Goal: Submit feedback/report problem

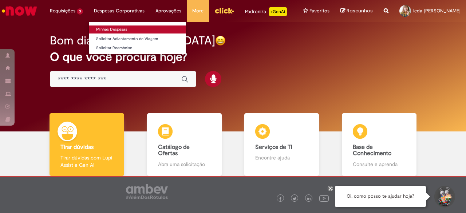
click at [103, 29] on link "Minhas Despesas" at bounding box center [137, 29] width 97 height 8
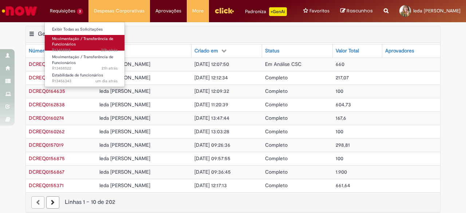
click at [71, 42] on span "Movimentação / Transferência de Funcionários" at bounding box center [82, 41] width 61 height 11
click at [73, 40] on span "Movimentação / Transferência de Funcionários" at bounding box center [82, 41] width 61 height 11
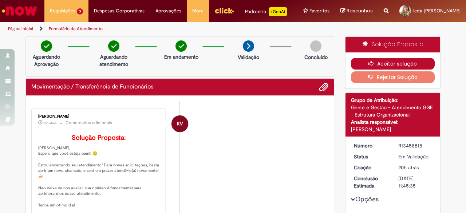
click at [403, 67] on button "Aceitar solução" at bounding box center [393, 64] width 84 height 12
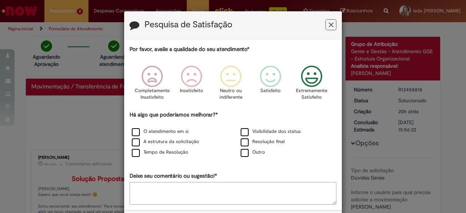
click at [311, 81] on icon "Feedback" at bounding box center [311, 76] width 27 height 22
click at [168, 131] on label "O atendimento em si" at bounding box center [160, 131] width 57 height 7
click at [136, 132] on label "O atendimento em si" at bounding box center [160, 131] width 57 height 7
click at [132, 141] on label "A estrutura da solicitação" at bounding box center [165, 141] width 67 height 7
click at [134, 152] on label "Tempo de Resolução" at bounding box center [160, 152] width 56 height 7
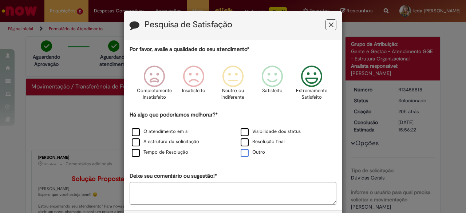
click at [242, 153] on label "Outro" at bounding box center [252, 152] width 24 height 7
click at [242, 140] on label "Resolução final" at bounding box center [262, 141] width 44 height 7
click at [241, 129] on label "Visibilidade dos status" at bounding box center [270, 131] width 60 height 7
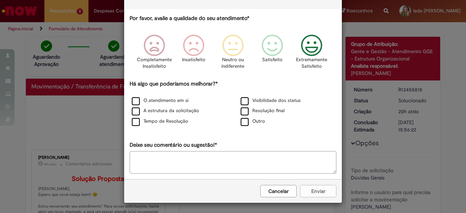
scroll to position [31, 0]
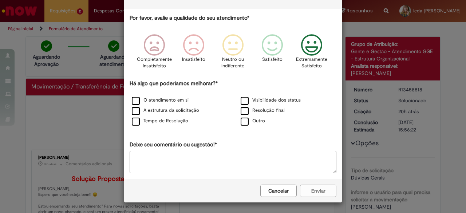
click at [314, 191] on div "Cancelar Enviar" at bounding box center [232, 191] width 217 height 24
click at [250, 164] on textarea "Deixe seu comentário ou sugestão!*" at bounding box center [232, 162] width 207 height 23
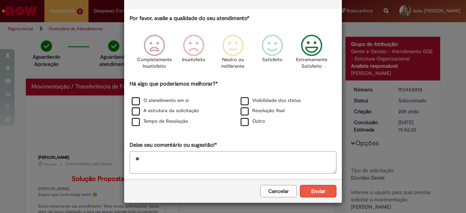
type textarea "**"
click at [318, 188] on button "Enviar" at bounding box center [318, 191] width 36 height 12
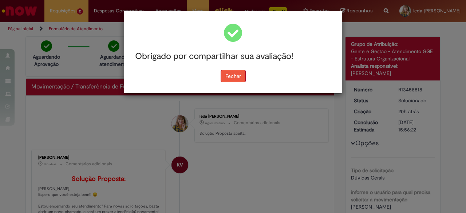
click at [235, 76] on button "Fechar" at bounding box center [232, 76] width 25 height 12
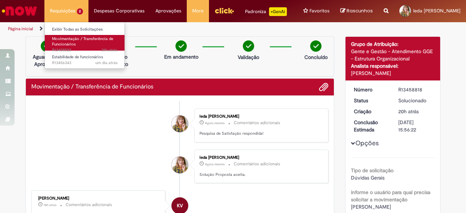
click at [61, 44] on span "Movimentação / Transferência de Funcionários" at bounding box center [82, 41] width 61 height 11
click at [62, 44] on span "Movimentação / Transferência de Funcionários" at bounding box center [82, 41] width 61 height 11
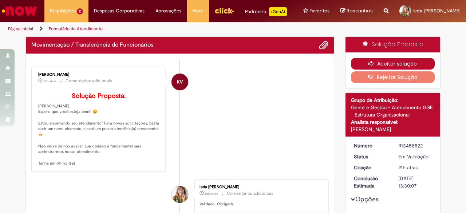
click at [364, 69] on button "Aceitar solução" at bounding box center [393, 64] width 84 height 12
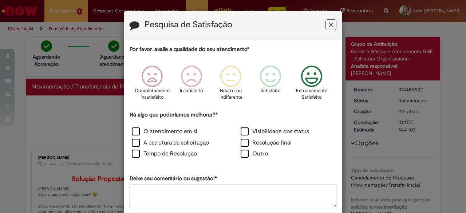
click at [307, 78] on icon "Feedback" at bounding box center [311, 76] width 27 height 22
click at [183, 132] on label "O atendimento em si" at bounding box center [164, 131] width 65 height 8
click at [180, 144] on label "A estrutura da solicitação" at bounding box center [170, 143] width 77 height 8
click at [180, 155] on label "Tempo de Resolução" at bounding box center [164, 153] width 65 height 8
click at [243, 141] on label "Resolução final" at bounding box center [265, 143] width 51 height 8
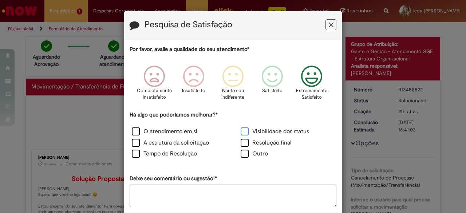
click at [242, 130] on label "Visibilidade dos status" at bounding box center [274, 131] width 68 height 8
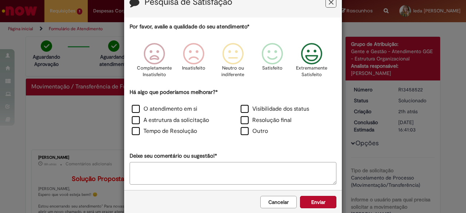
scroll to position [33, 0]
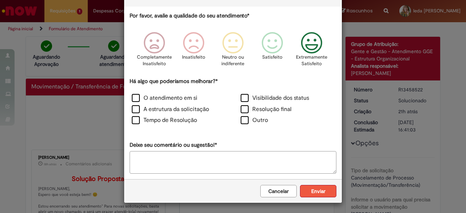
click at [314, 190] on button "Enviar" at bounding box center [318, 191] width 36 height 12
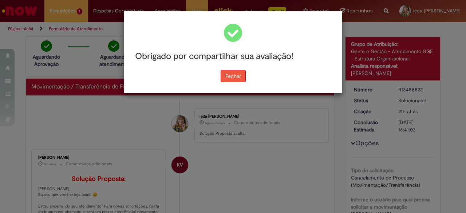
click at [233, 76] on button "Fechar" at bounding box center [232, 76] width 25 height 12
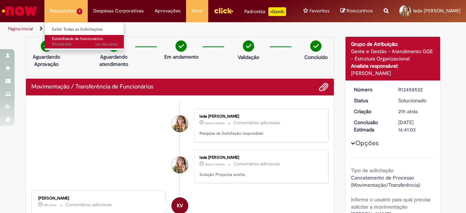
click at [66, 40] on span "Estabilidade de funcionários" at bounding box center [77, 38] width 51 height 5
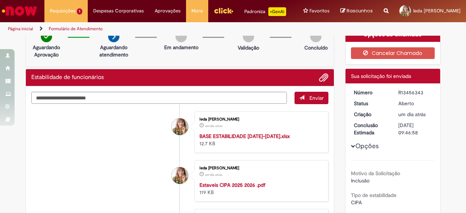
scroll to position [36, 0]
